Goal: Information Seeking & Learning: Learn about a topic

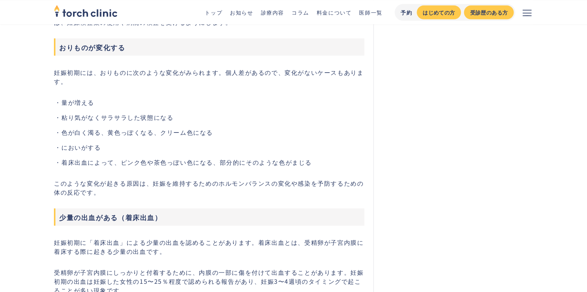
scroll to position [1854, 0]
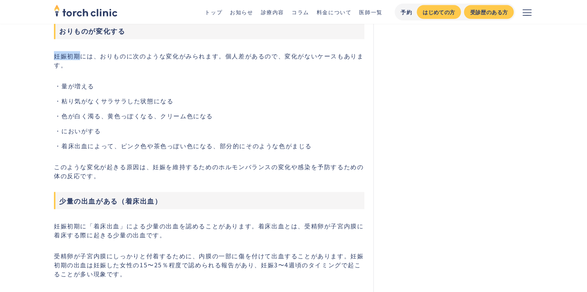
drag, startPoint x: 55, startPoint y: 55, endPoint x: 80, endPoint y: 57, distance: 25.5
click at [80, 57] on p "妊娠初期には、おりものに次のような変化がみられます。個人差があるので、変化がないケースもあります。" at bounding box center [209, 60] width 311 height 18
click at [244, 110] on ul "量が増える 粘り気がなくサラサラした状態になる 色が白く濁る、黄色っぽくなる、クリーム色になる においがする 着床出血によって、ピンク色や茶色っぽい色になる、…" at bounding box center [209, 115] width 311 height 69
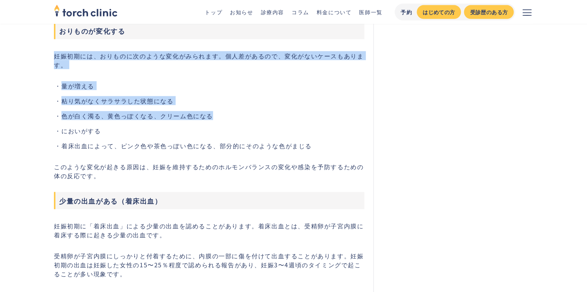
drag, startPoint x: 54, startPoint y: 55, endPoint x: 215, endPoint y: 115, distance: 171.8
click at [234, 123] on ul "量が増える 粘り気がなくサラサラした状態になる 色が白く濁る、黄色っぽくなる、クリーム色になる においがする 着床出血によって、ピンク色や茶色っぽい色になる、…" at bounding box center [209, 115] width 311 height 69
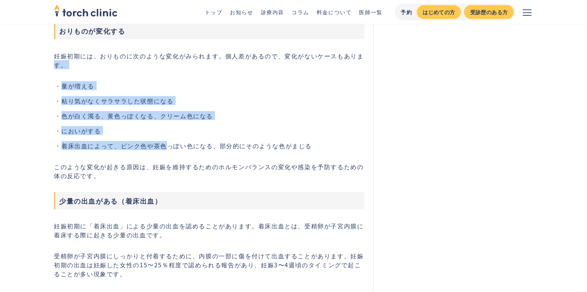
drag, startPoint x: 129, startPoint y: 125, endPoint x: 196, endPoint y: 148, distance: 71.0
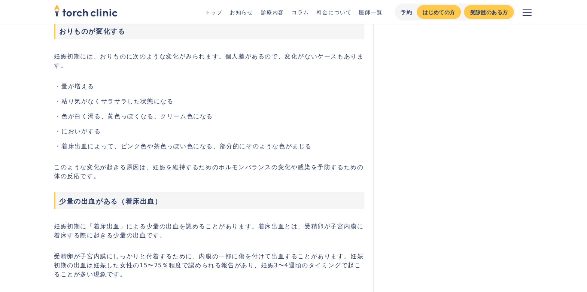
drag, startPoint x: 75, startPoint y: 91, endPoint x: 249, endPoint y: 174, distance: 192.7
drag, startPoint x: 251, startPoint y: 175, endPoint x: 240, endPoint y: 180, distance: 11.7
click at [248, 175] on p "このような変化が起きる原因は、妊娠を維持するためのホルモンバランスの変化や感染を予防するための体の反応です。" at bounding box center [209, 171] width 311 height 18
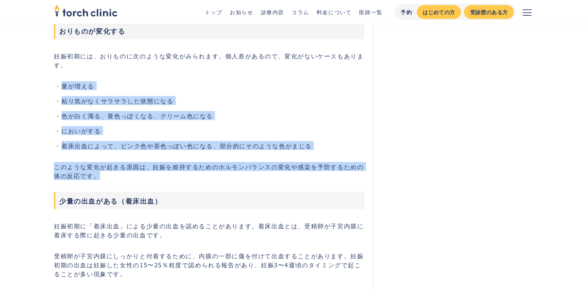
drag, startPoint x: 238, startPoint y: 180, endPoint x: 81, endPoint y: 70, distance: 191.6
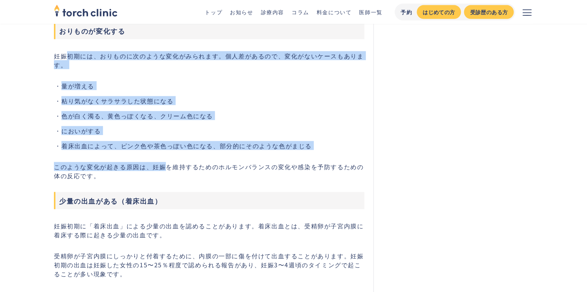
drag, startPoint x: 67, startPoint y: 55, endPoint x: 167, endPoint y: 166, distance: 149.1
